Goal: Task Accomplishment & Management: Complete application form

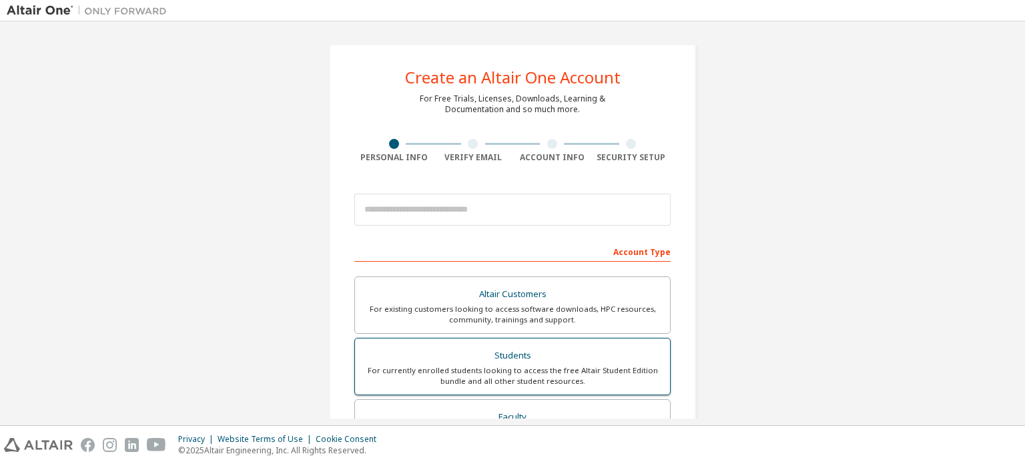
click at [577, 365] on div "For currently enrolled students looking to access the free Altair Student Editi…" at bounding box center [512, 375] width 299 height 21
